Goal: Browse casually

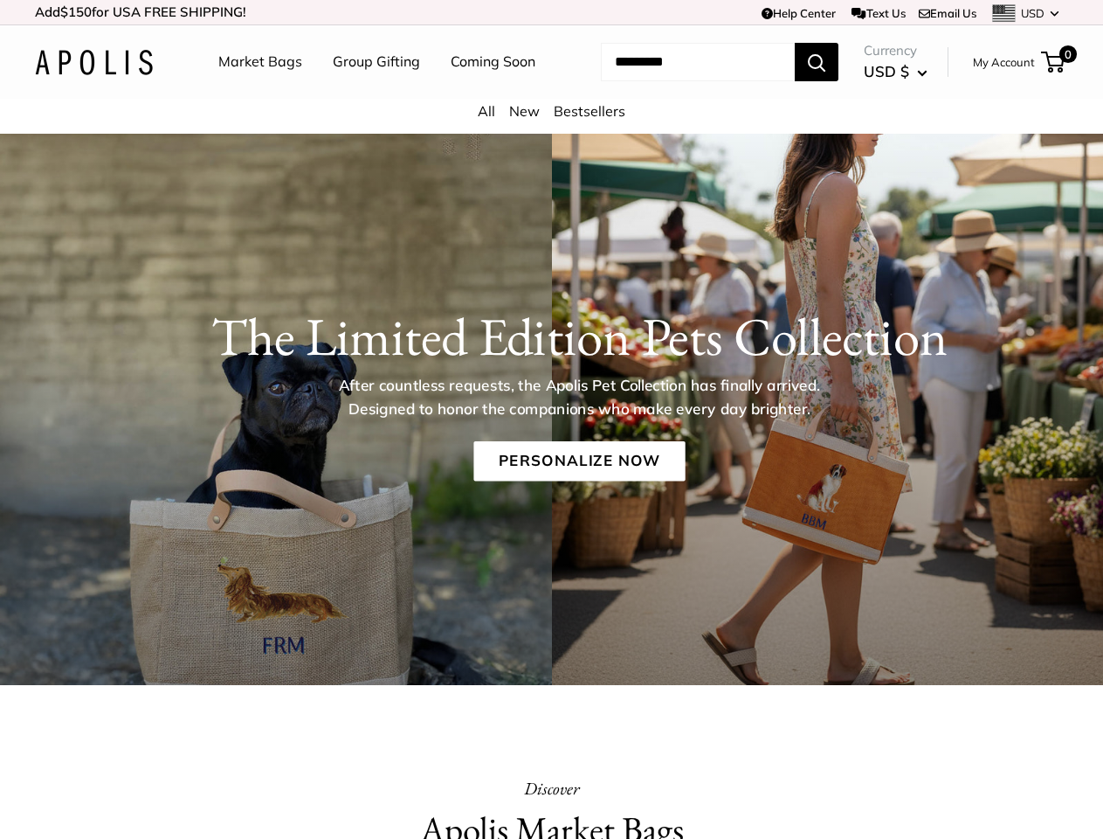
click at [551, 419] on p "After countless requests, the Apolis Pet Collection has finally arrived. Design…" at bounding box center [579, 397] width 540 height 46
click at [551, 12] on td "Help Center Text Us Email Us *** *** *** *** *** *** *** *** *** *** *** USD US…" at bounding box center [762, 12] width 611 height 24
click at [551, 90] on nav "Market Bags Group Gifting Coming Soon" at bounding box center [392, 62] width 418 height 56
click at [371, 90] on ul "Market Bags Group Gifting Coming Soon" at bounding box center [392, 62] width 348 height 56
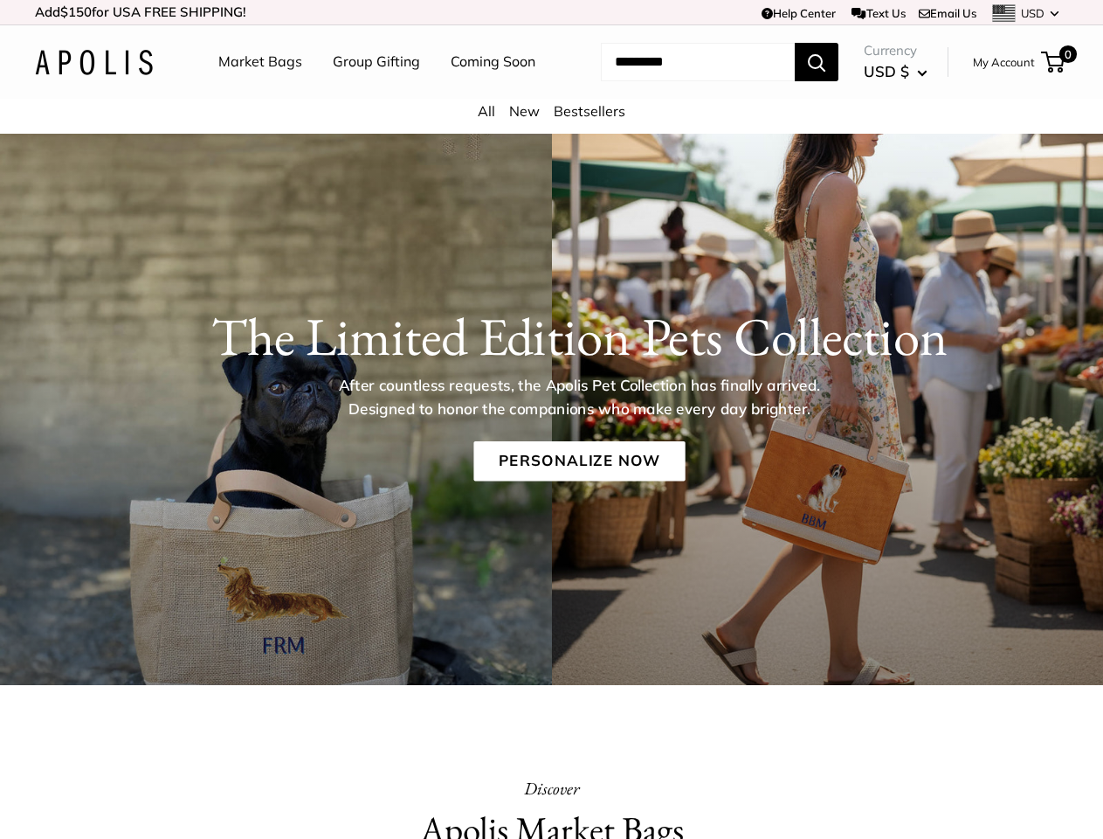
click at [677, 81] on input "Search..." at bounding box center [698, 62] width 194 height 38
click at [551, 420] on p "After countless requests, the Apolis Pet Collection has finally arrived. Design…" at bounding box center [579, 397] width 540 height 46
